Goal: Task Accomplishment & Management: Manage account settings

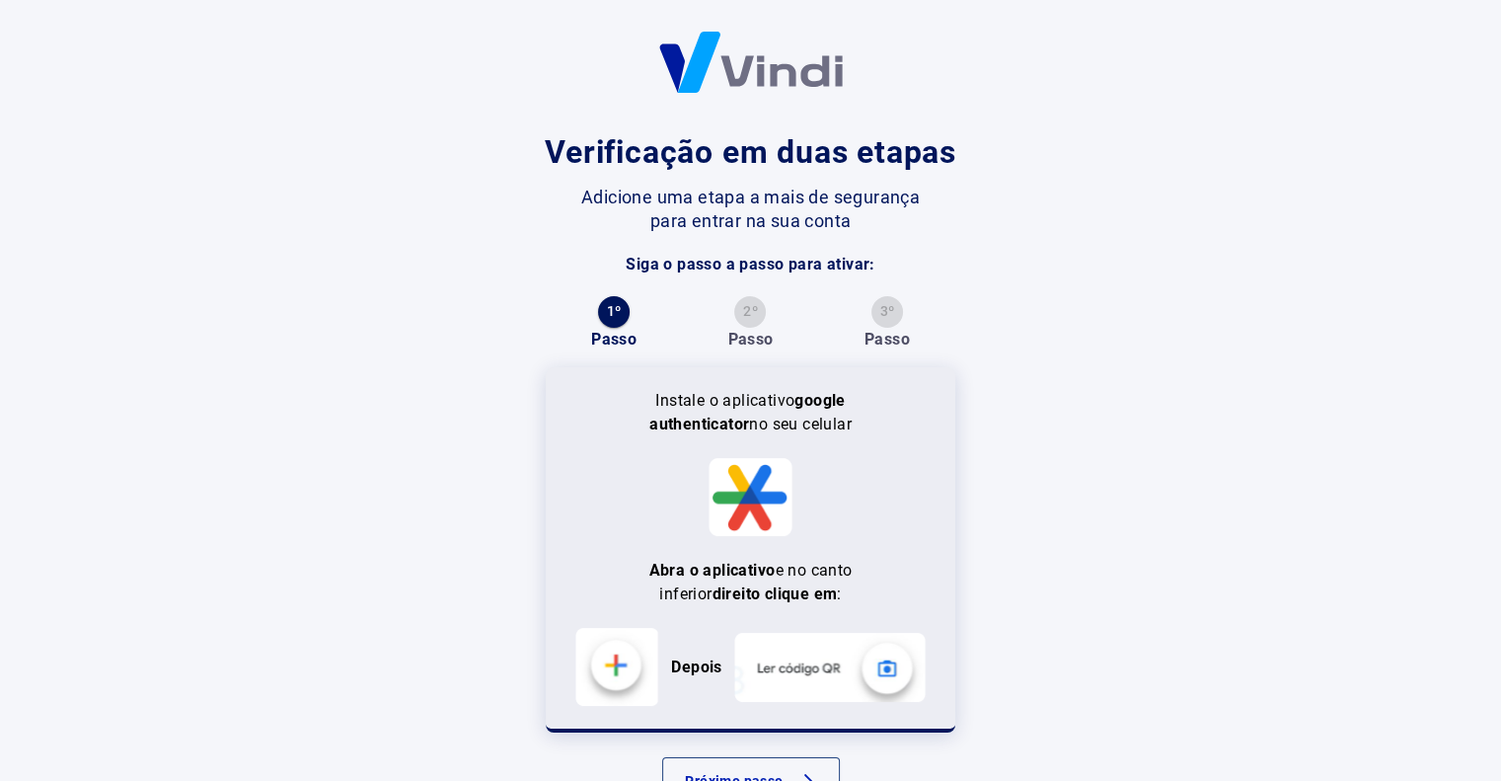
click at [729, 771] on button "Próximo passo" at bounding box center [751, 780] width 178 height 47
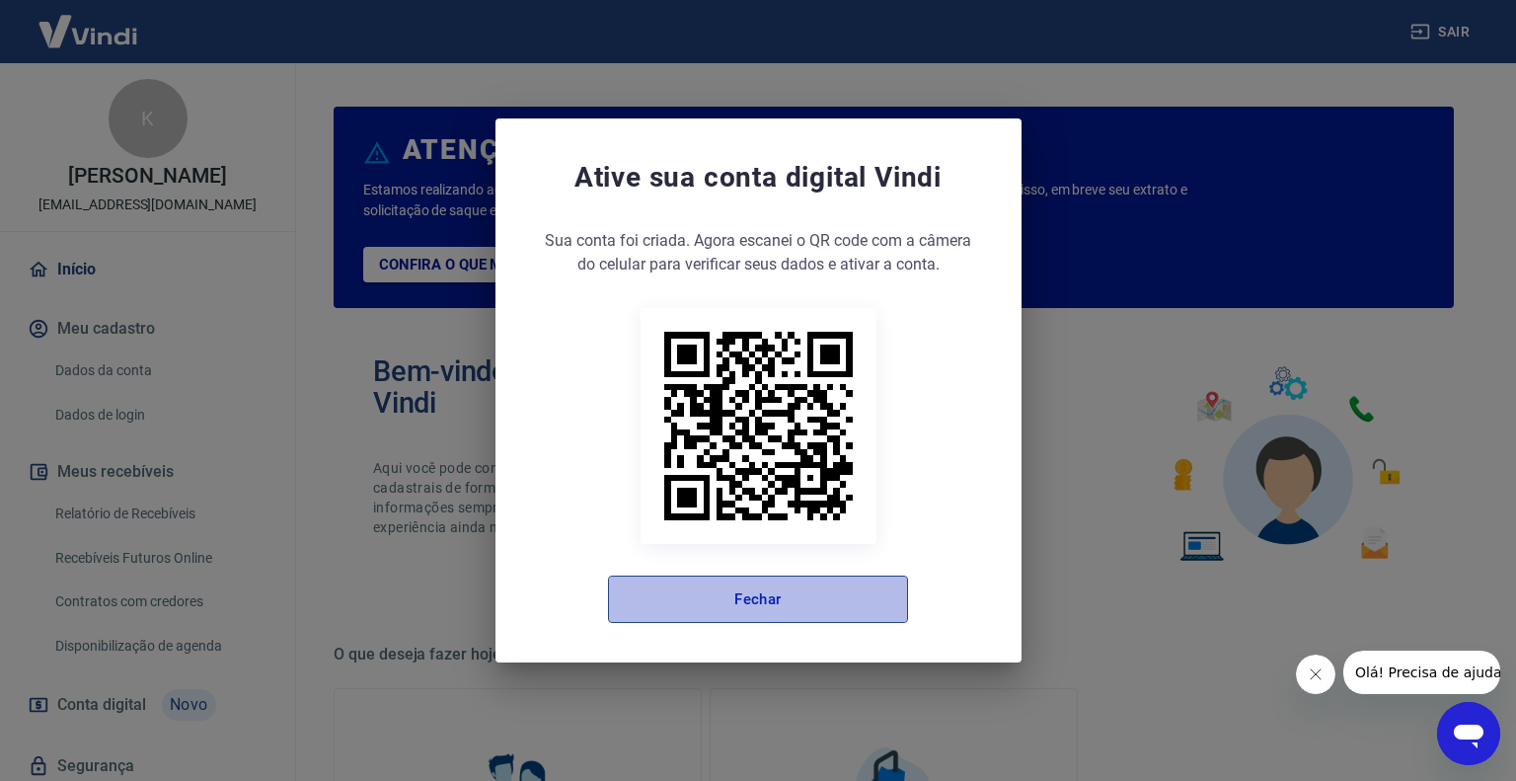
click at [726, 579] on button "Fechar" at bounding box center [758, 598] width 300 height 47
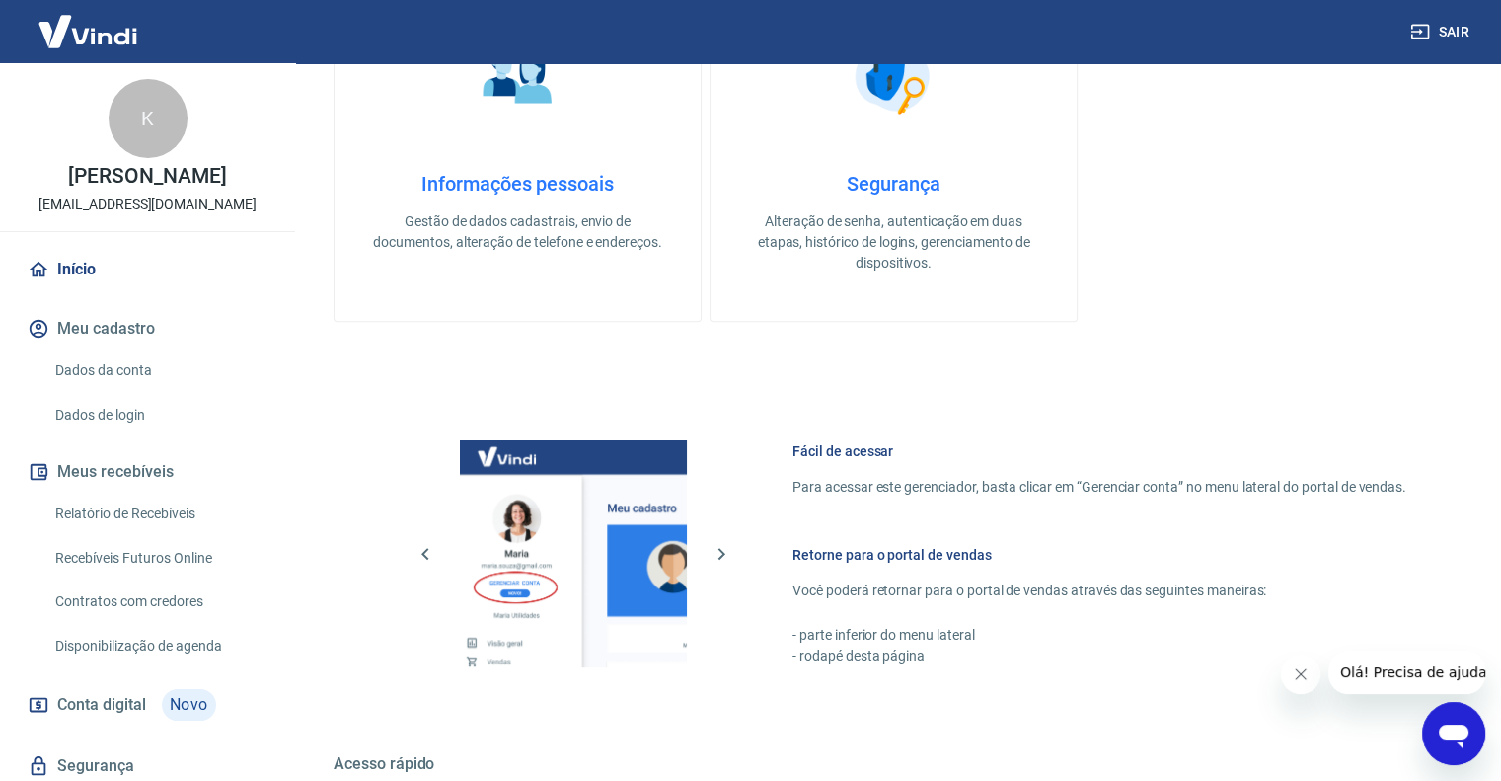
scroll to position [982, 0]
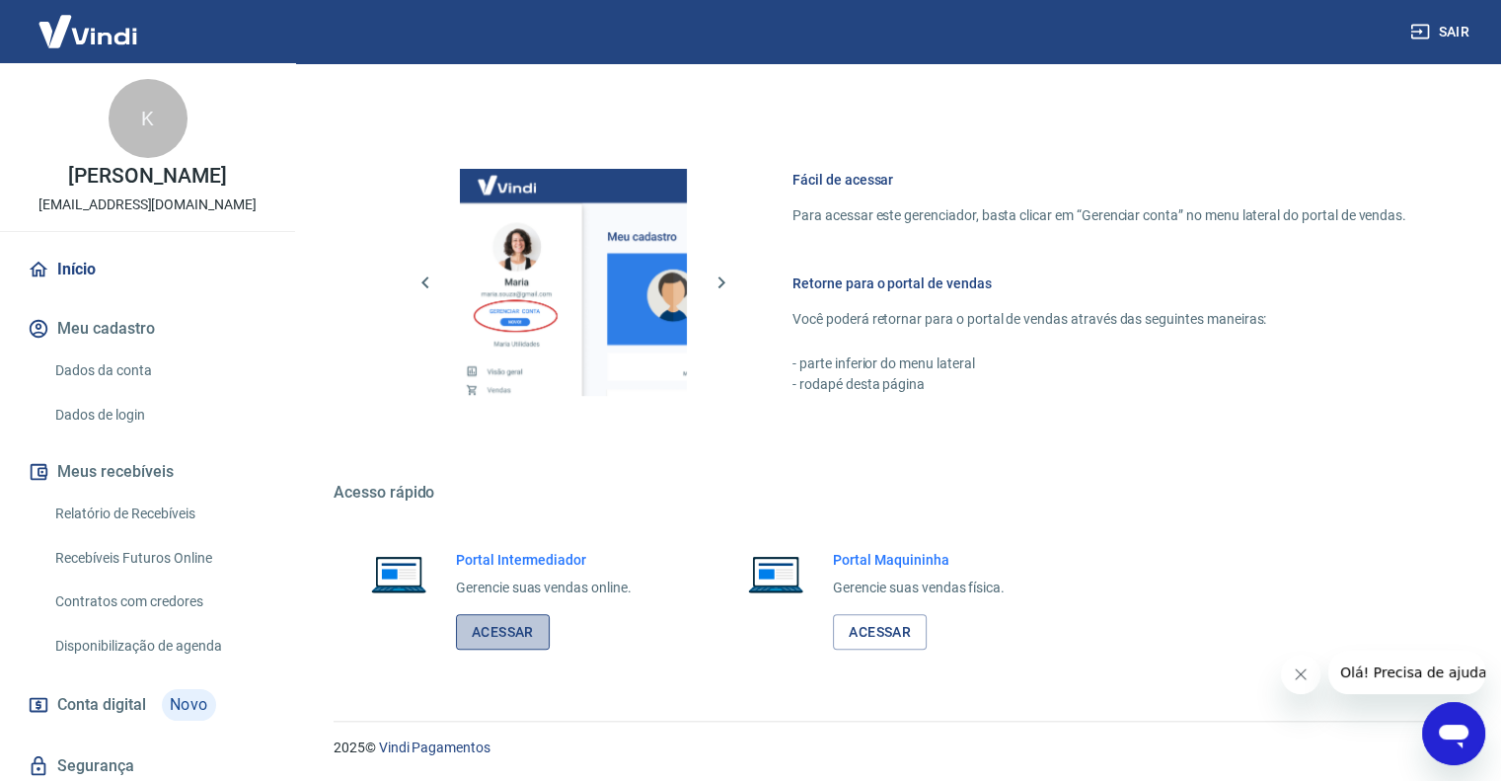
click at [523, 627] on link "Acessar" at bounding box center [503, 632] width 94 height 37
